Goal: Task Accomplishment & Management: Manage account settings

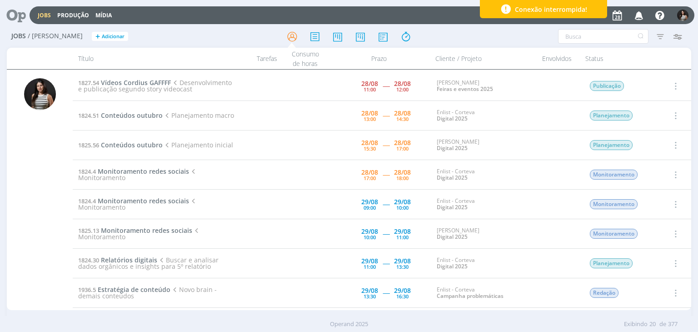
click at [671, 86] on icon "button" at bounding box center [675, 85] width 10 height 11
click at [644, 145] on link "Iniciar timesheet" at bounding box center [649, 145] width 72 height 15
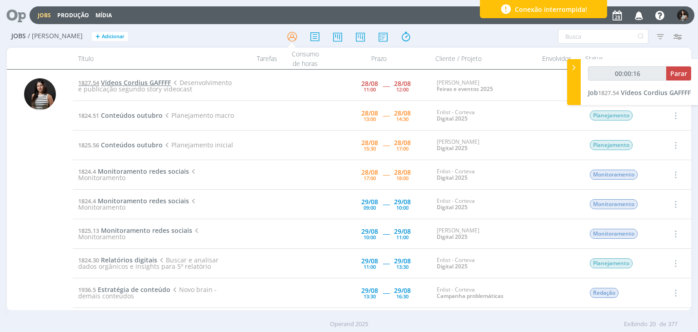
click at [166, 79] on span "Vídeos Cordius GAFFFF" at bounding box center [136, 82] width 70 height 9
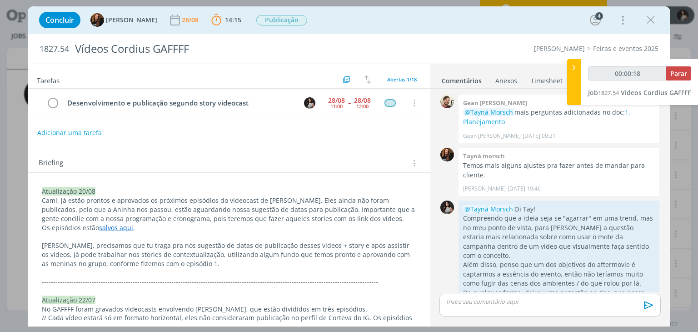
scroll to position [1183, 0]
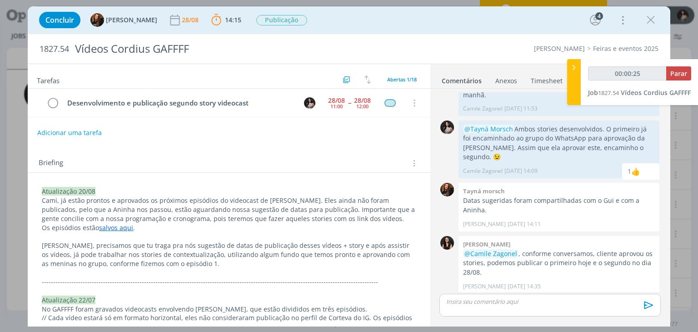
click at [125, 228] on link "salvos aqui" at bounding box center [116, 227] width 34 height 9
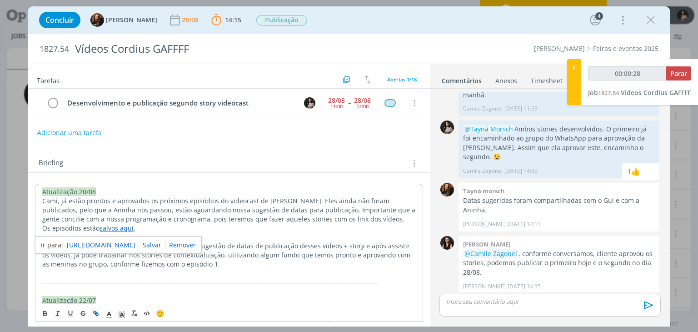
click at [120, 243] on link "[URL][DOMAIN_NAME]" at bounding box center [101, 245] width 69 height 12
click at [651, 24] on icon "dialog" at bounding box center [651, 20] width 14 height 14
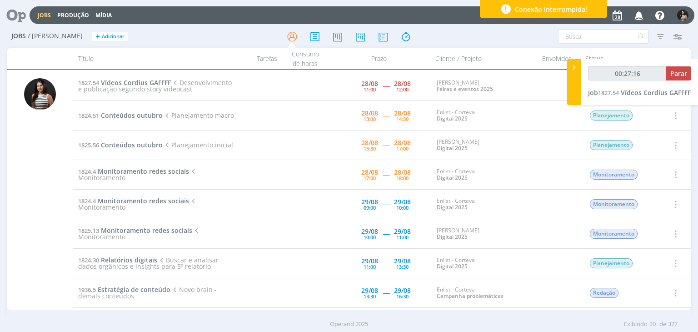
type input "00:27:17"
click at [678, 75] on span "Parar" at bounding box center [678, 73] width 17 height 9
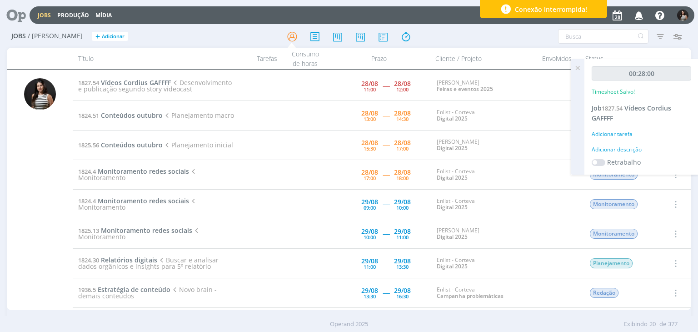
click at [580, 69] on icon at bounding box center [577, 68] width 16 height 18
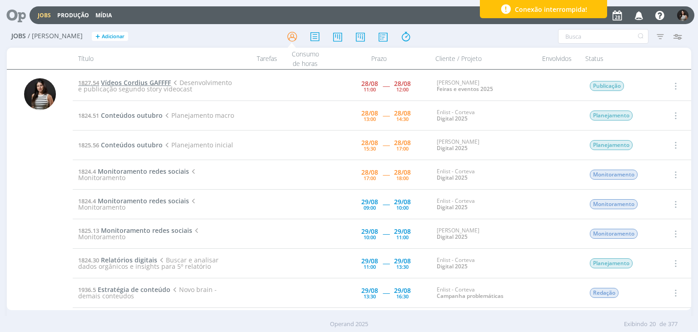
click at [155, 81] on span "Vídeos Cordius GAFFFF" at bounding box center [136, 82] width 70 height 9
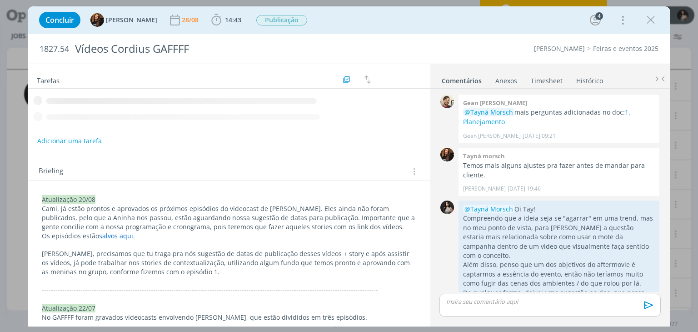
scroll to position [1183, 0]
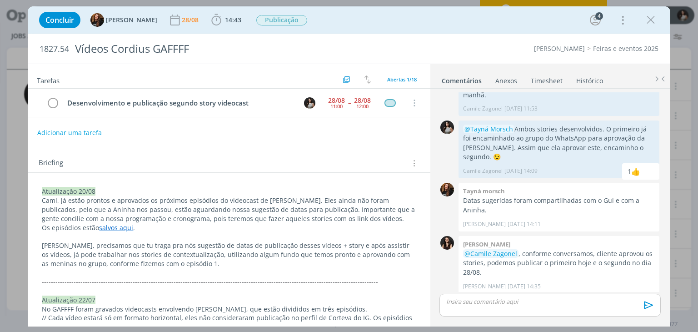
click at [542, 79] on link "Timesheet" at bounding box center [546, 78] width 33 height 13
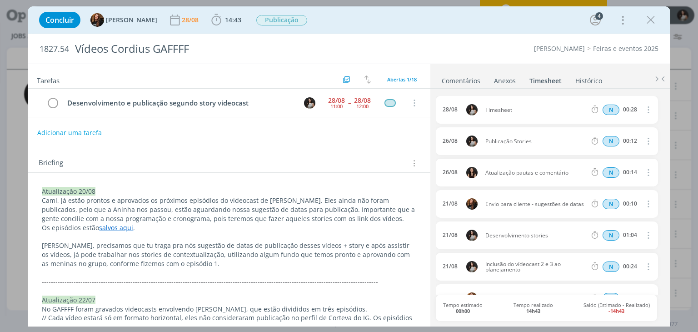
click at [646, 109] on icon "dialog" at bounding box center [647, 109] width 10 height 11
click at [619, 139] on link "Editar" at bounding box center [622, 139] width 72 height 15
drag, startPoint x: 517, startPoint y: 108, endPoint x: 469, endPoint y: 113, distance: 48.4
click at [469, 113] on div "[DATE] 13:28 Timesheet Selecione a tarefa N 00:28" at bounding box center [547, 110] width 222 height 28
click at [481, 69] on ul "Comentários Anexos 0 Timesheet Histórico" at bounding box center [550, 76] width 240 height 25
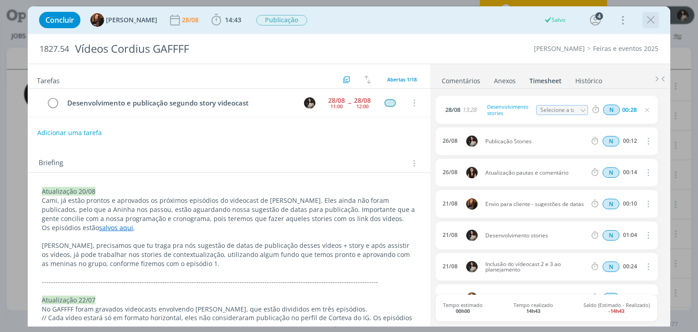
click at [650, 20] on icon "dialog" at bounding box center [651, 20] width 14 height 14
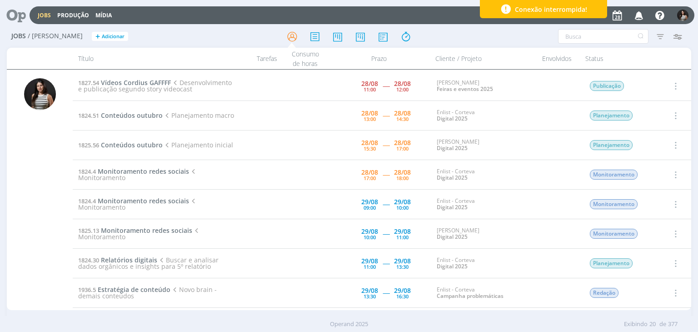
click at [674, 115] on icon "button" at bounding box center [675, 115] width 10 height 11
click at [646, 175] on link "Iniciar timesheet" at bounding box center [649, 174] width 72 height 15
click at [143, 114] on span "Conteúdos outubro" at bounding box center [132, 115] width 62 height 9
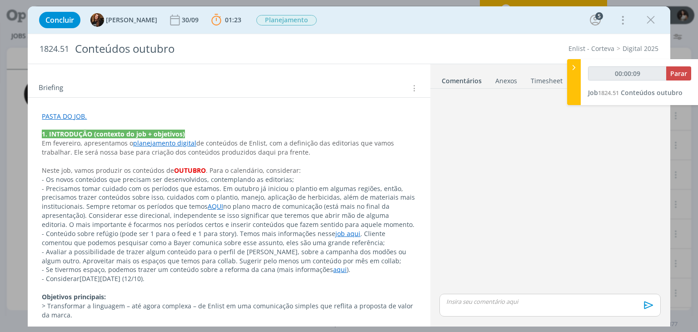
scroll to position [174, 0]
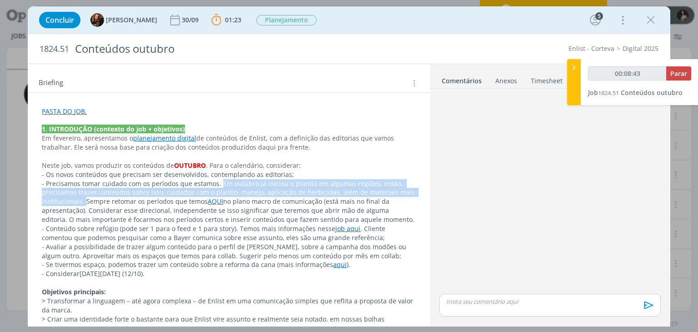
drag, startPoint x: 219, startPoint y: 183, endPoint x: 65, endPoint y: 204, distance: 155.4
click at [65, 204] on p "- Precisamos tomar cuidado com os períodos que estamos. Em outubro já iniciou o…" at bounding box center [229, 201] width 374 height 45
copy p "Em outubro já iniciou o plantio em algumas regiões, então, precisamos trazer co…"
click at [648, 25] on icon "dialog" at bounding box center [651, 20] width 14 height 14
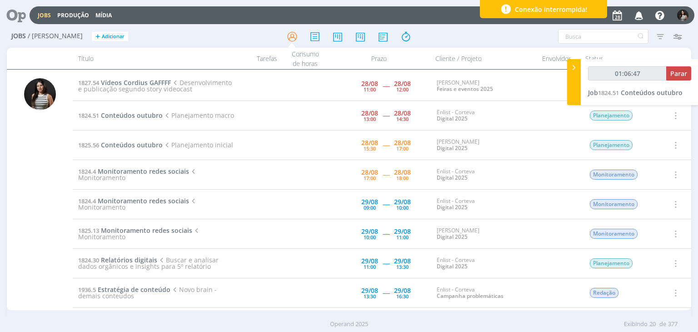
type input "01:07:48"
